Goal: Use online tool/utility: Utilize a website feature to perform a specific function

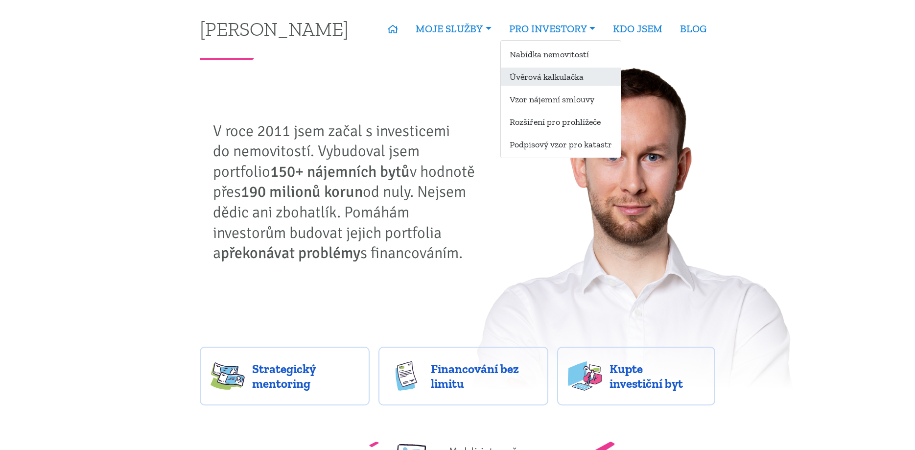
click at [545, 75] on link "Úvěrová kalkulačka" at bounding box center [561, 77] width 120 height 18
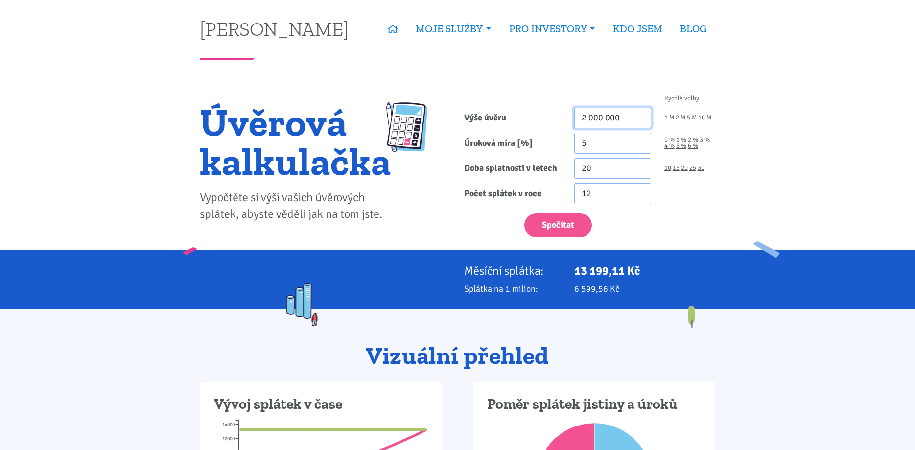
click at [626, 119] on input "2 000 000" at bounding box center [613, 118] width 77 height 21
type input "2"
type input "12 000 000"
click at [641, 166] on input "21" at bounding box center [613, 168] width 77 height 21
click at [641, 166] on input "22" at bounding box center [613, 168] width 77 height 21
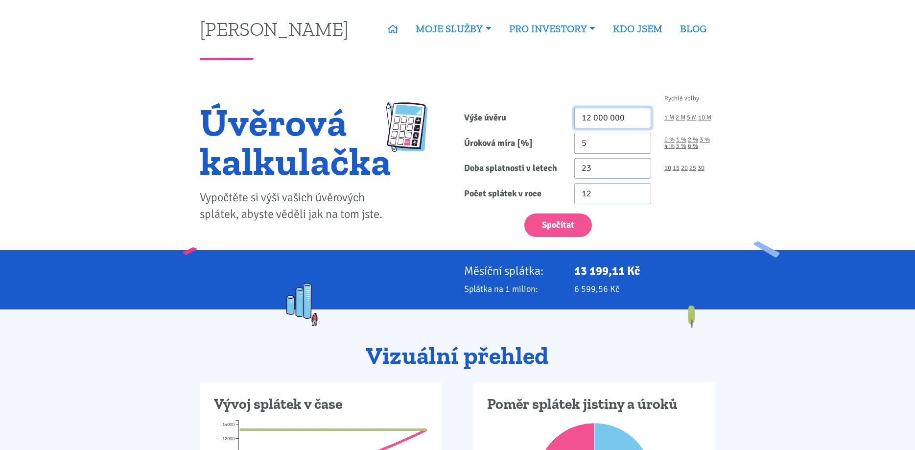
click at [641, 166] on input "23" at bounding box center [613, 168] width 77 height 21
click at [641, 166] on input "24" at bounding box center [613, 168] width 77 height 21
click at [641, 166] on input "25" at bounding box center [613, 168] width 77 height 21
click at [641, 166] on input "26" at bounding box center [613, 168] width 77 height 21
click at [641, 166] on input "27" at bounding box center [613, 168] width 77 height 21
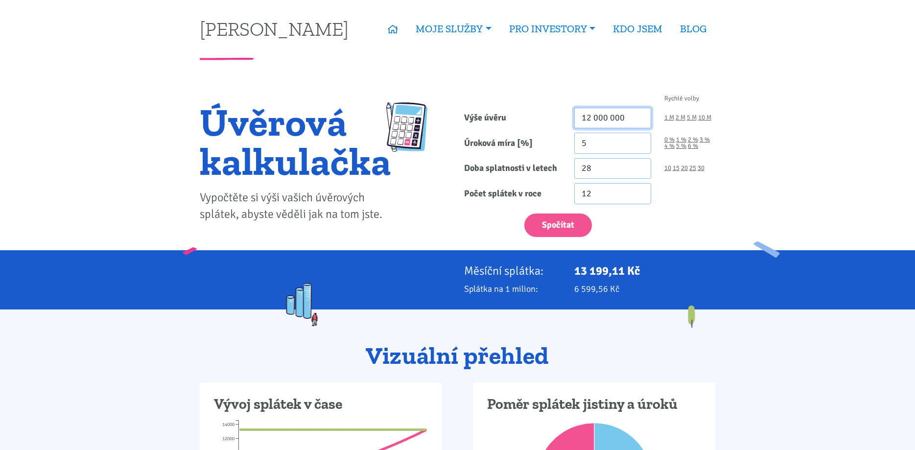
click at [641, 166] on input "28" at bounding box center [613, 168] width 77 height 21
click at [640, 166] on input "29" at bounding box center [613, 168] width 77 height 21
type input "30"
click at [640, 166] on input "30" at bounding box center [613, 168] width 77 height 21
click at [555, 226] on button "Spočítat" at bounding box center [559, 226] width 68 height 24
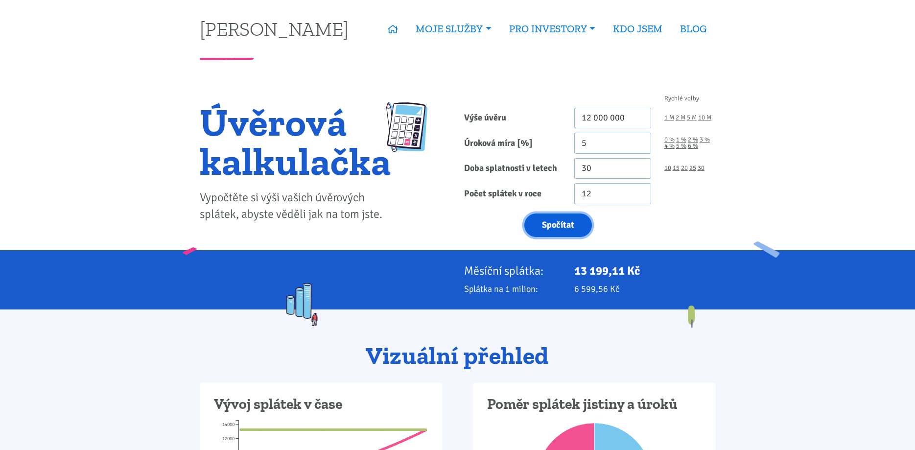
type input "12000000"
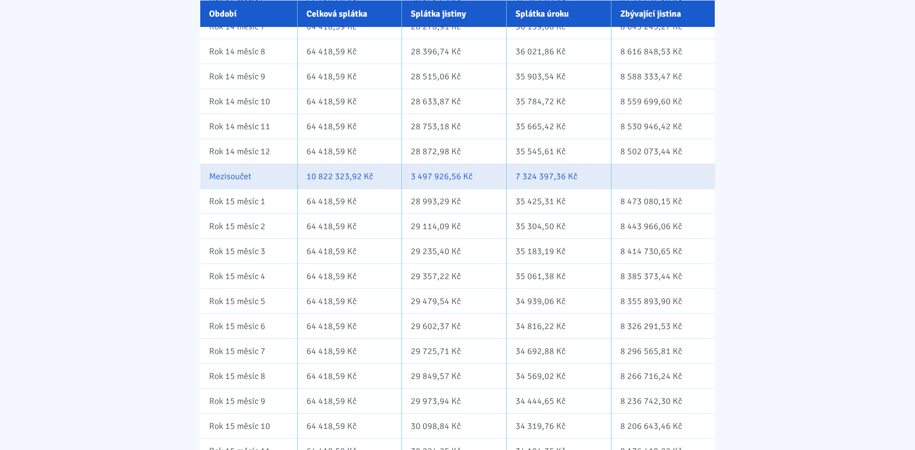
scroll to position [5096, 0]
